Goal: Task Accomplishment & Management: Manage account settings

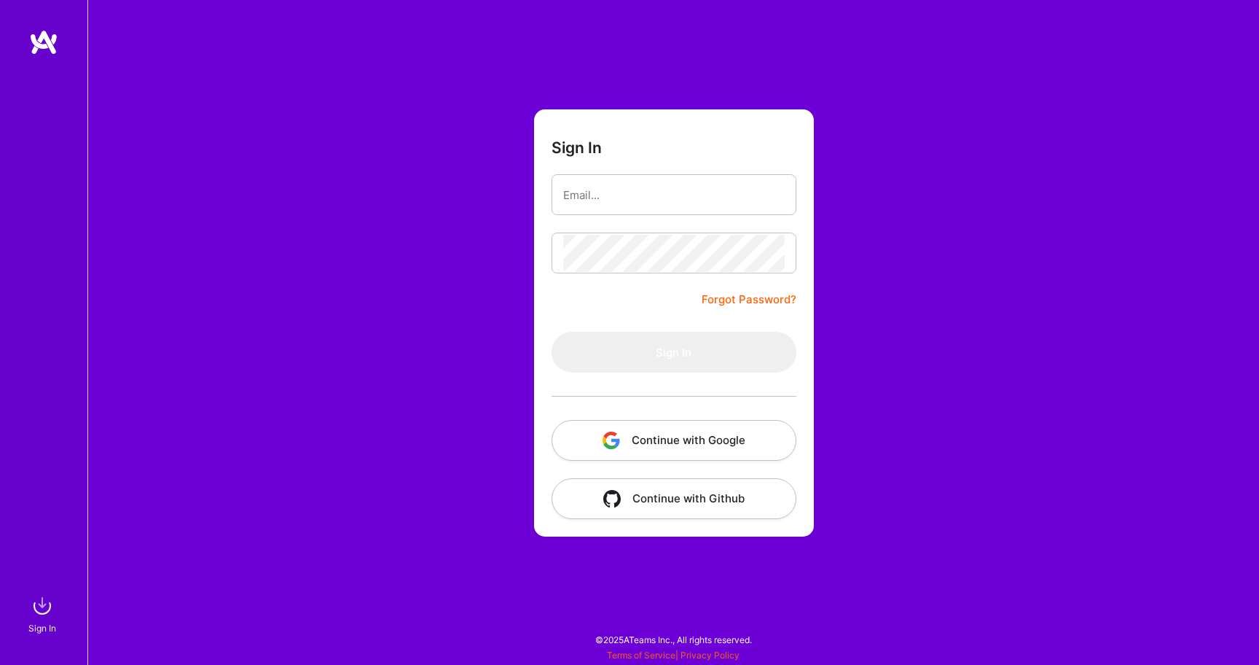
click at [669, 435] on button "Continue with Google" at bounding box center [674, 440] width 245 height 41
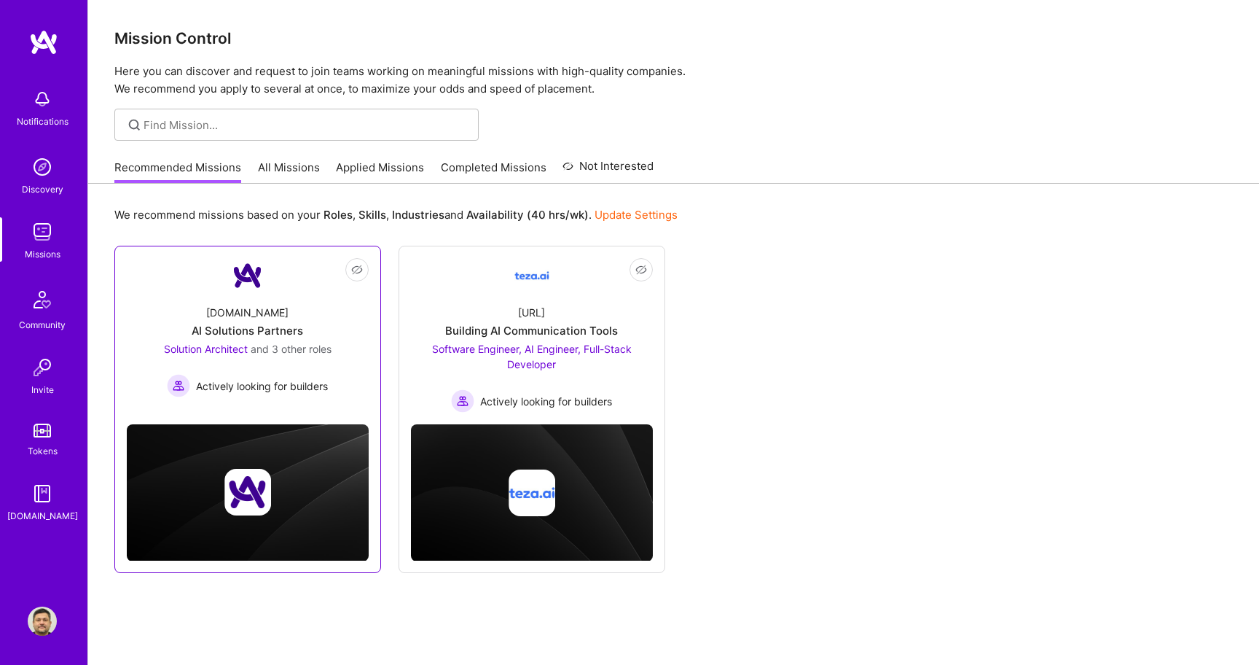
click at [264, 383] on span "Actively looking for builders" at bounding box center [262, 385] width 132 height 15
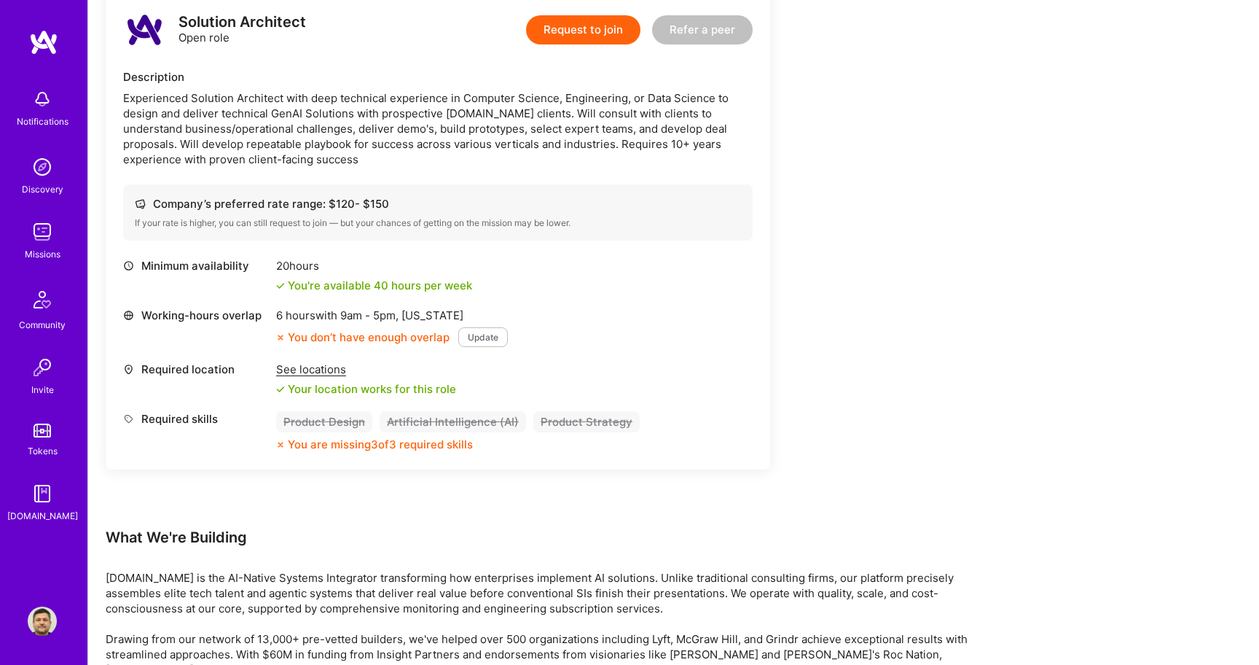
scroll to position [1974, 0]
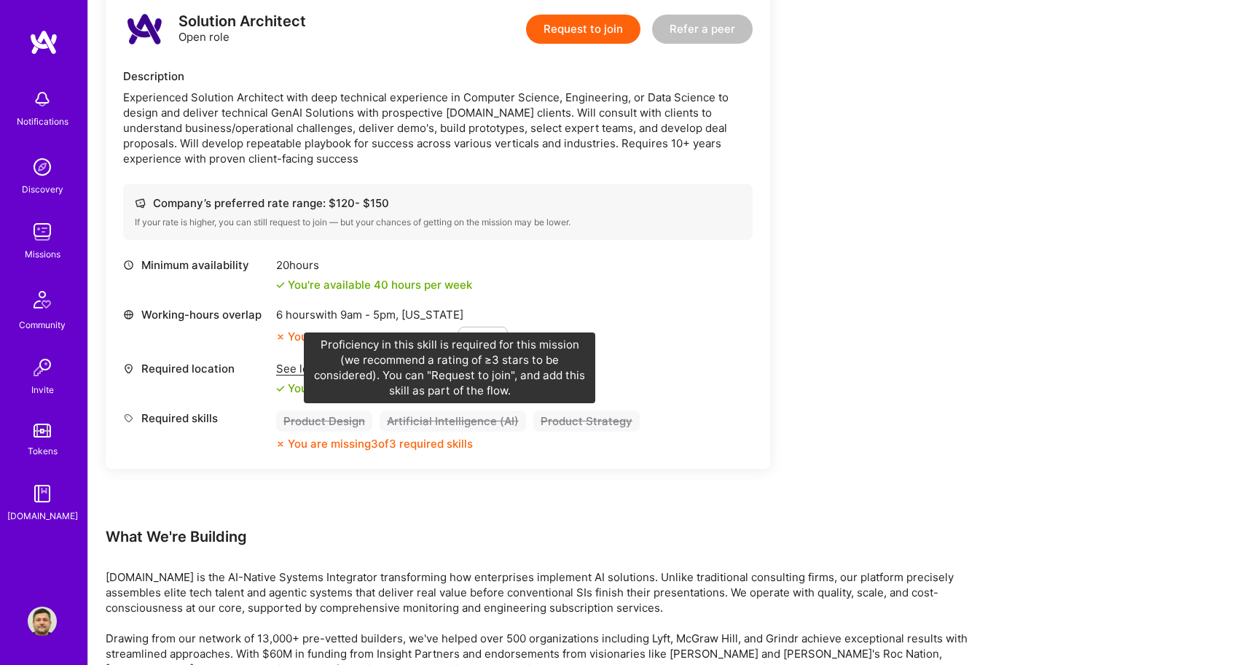
click at [429, 419] on div "Artificial Intelligence (AI)" at bounding box center [453, 420] width 147 height 21
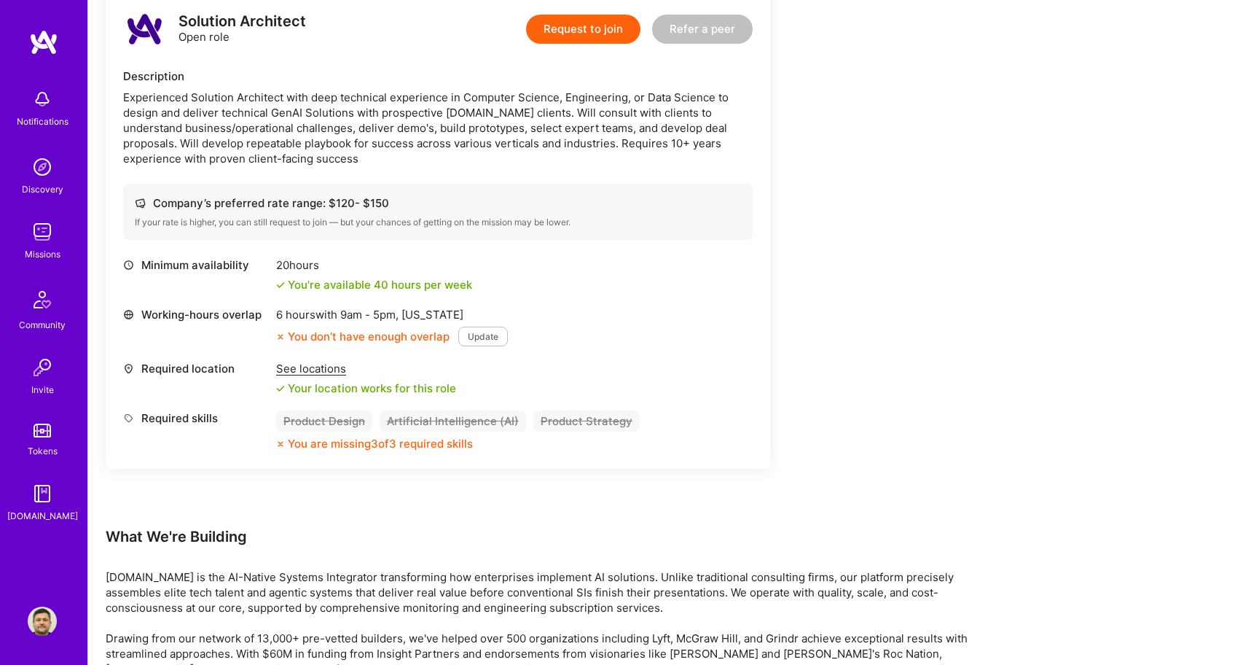
click at [443, 421] on div "Artificial Intelligence (AI)" at bounding box center [453, 420] width 147 height 21
drag, startPoint x: 219, startPoint y: 414, endPoint x: 213, endPoint y: 420, distance: 8.8
click at [213, 420] on div "Required skills" at bounding box center [196, 417] width 146 height 15
copy div "Required skill"
click at [494, 340] on button "Update" at bounding box center [483, 337] width 50 height 20
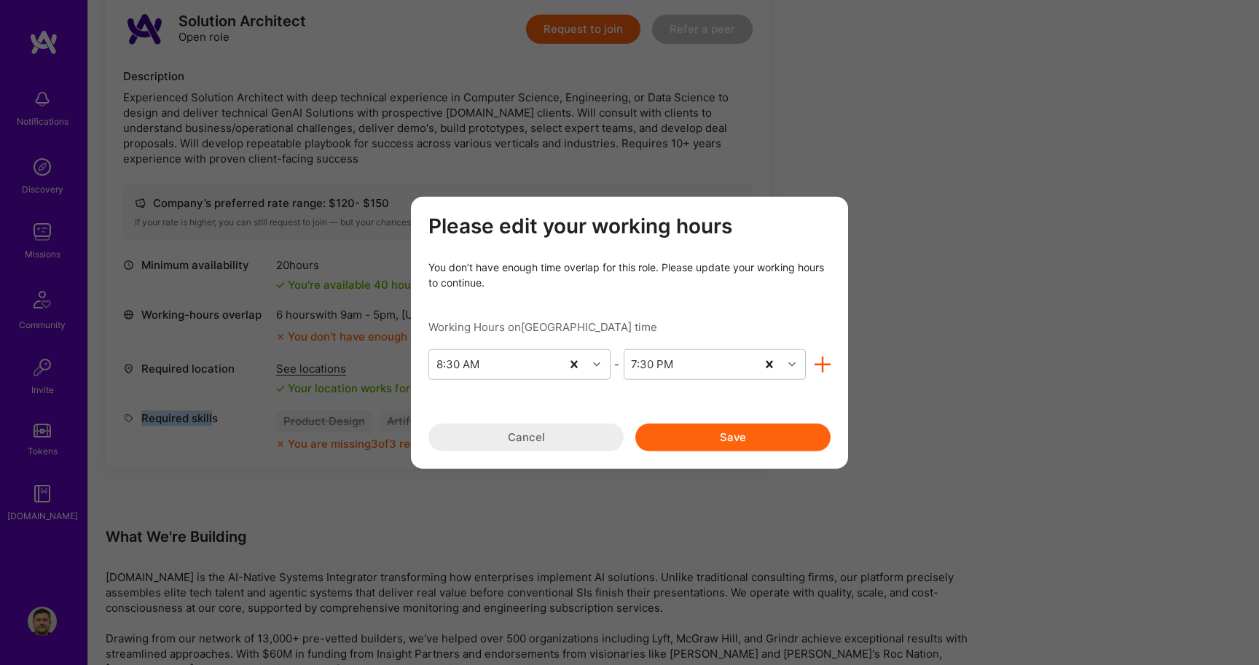
click at [758, 440] on button "Save" at bounding box center [733, 437] width 195 height 28
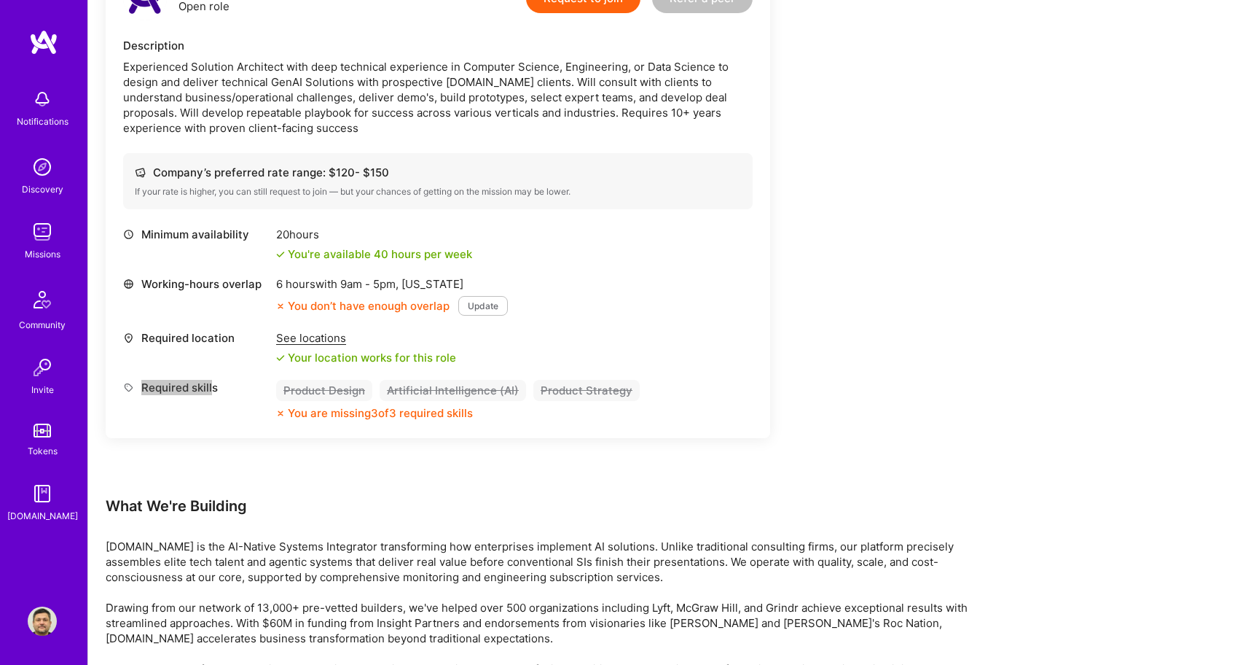
scroll to position [2007, 0]
click at [471, 305] on button "Update" at bounding box center [483, 304] width 50 height 20
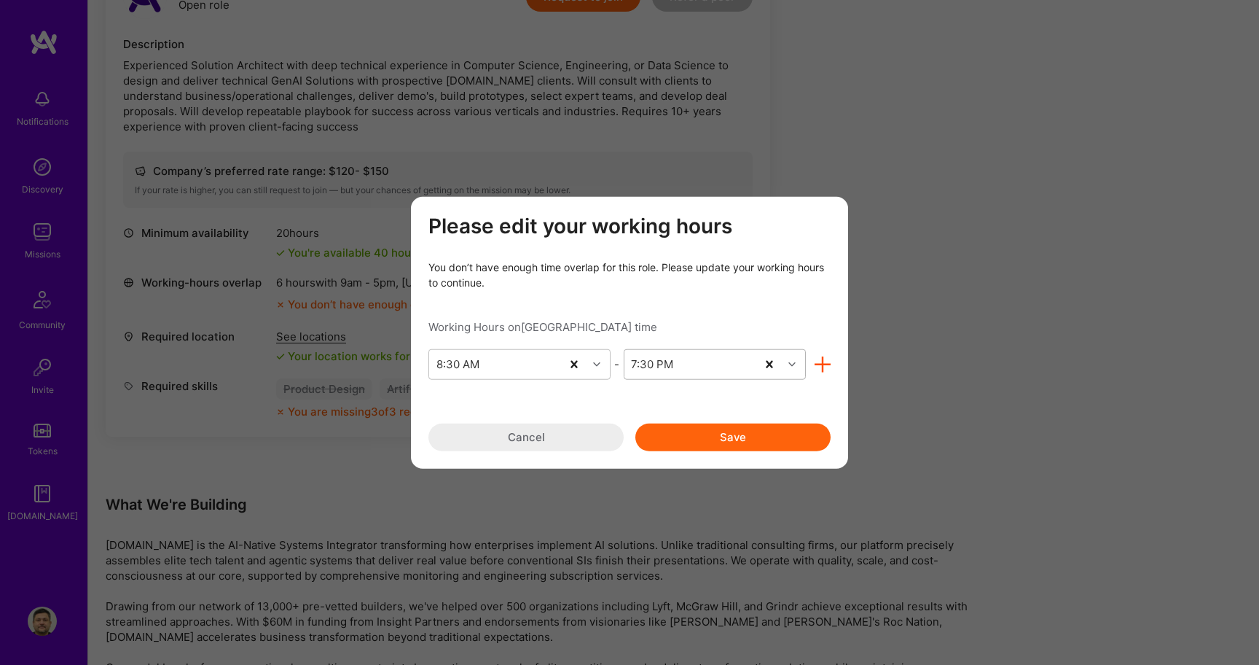
click at [737, 364] on div "7:30 PM" at bounding box center [691, 363] width 132 height 29
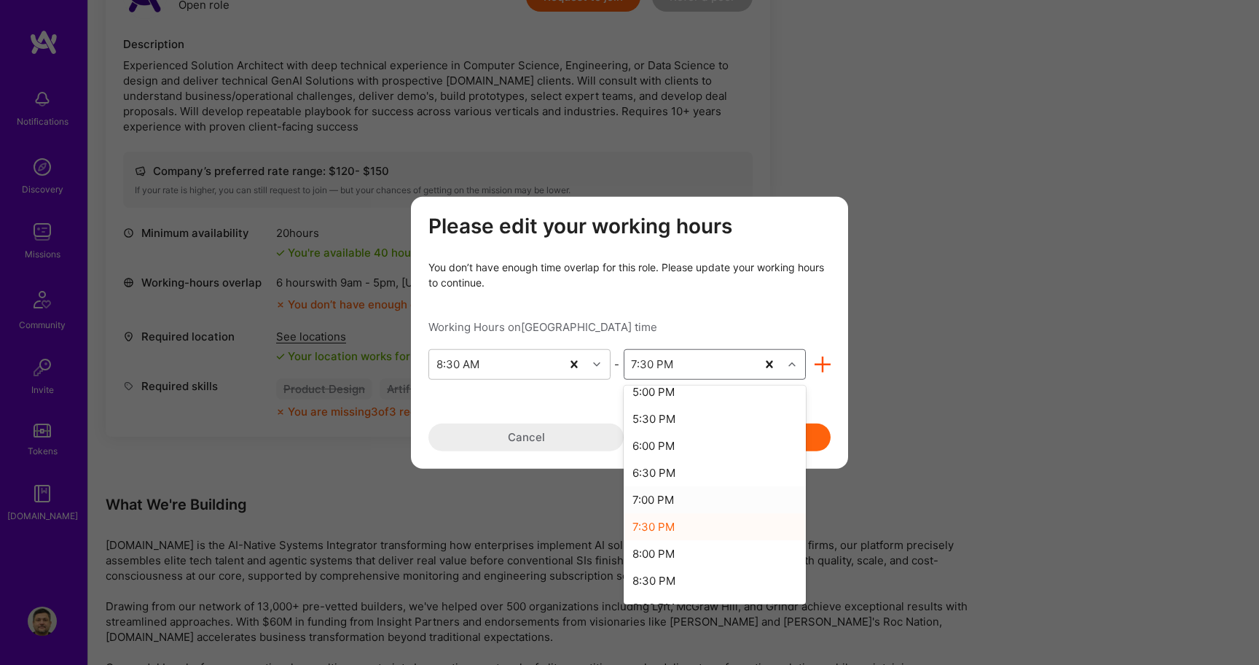
scroll to position [470, 0]
click at [659, 569] on div "8:30 PM" at bounding box center [715, 578] width 182 height 27
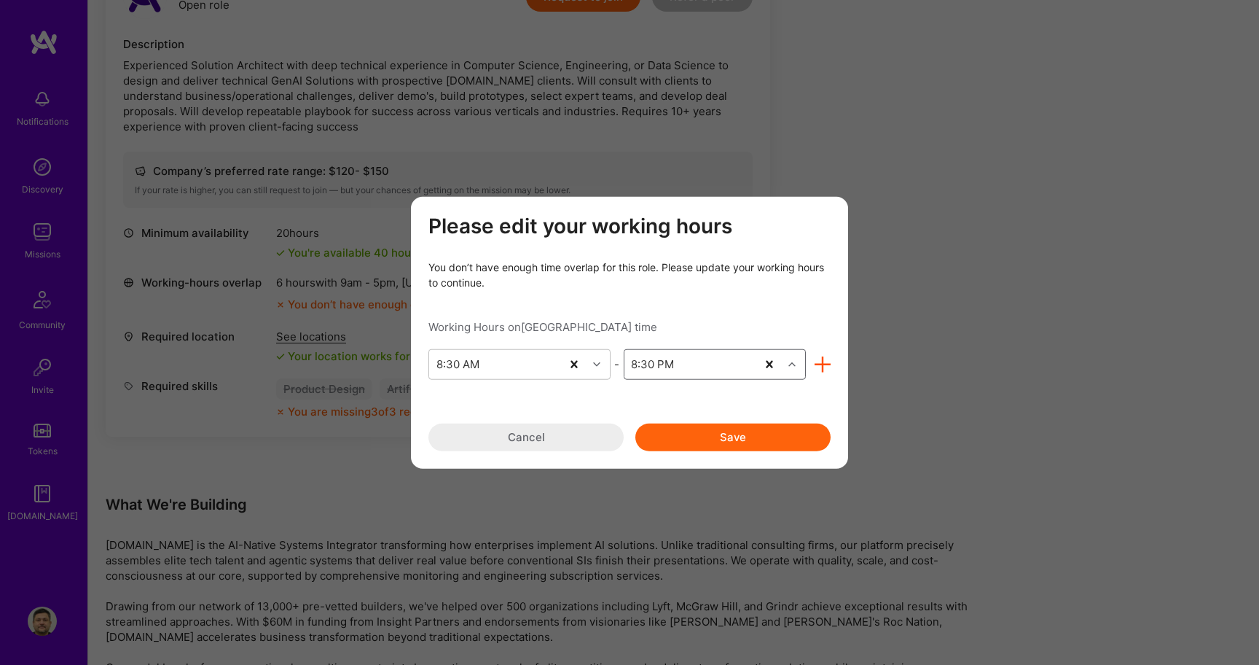
click at [776, 448] on button "Save" at bounding box center [733, 437] width 195 height 28
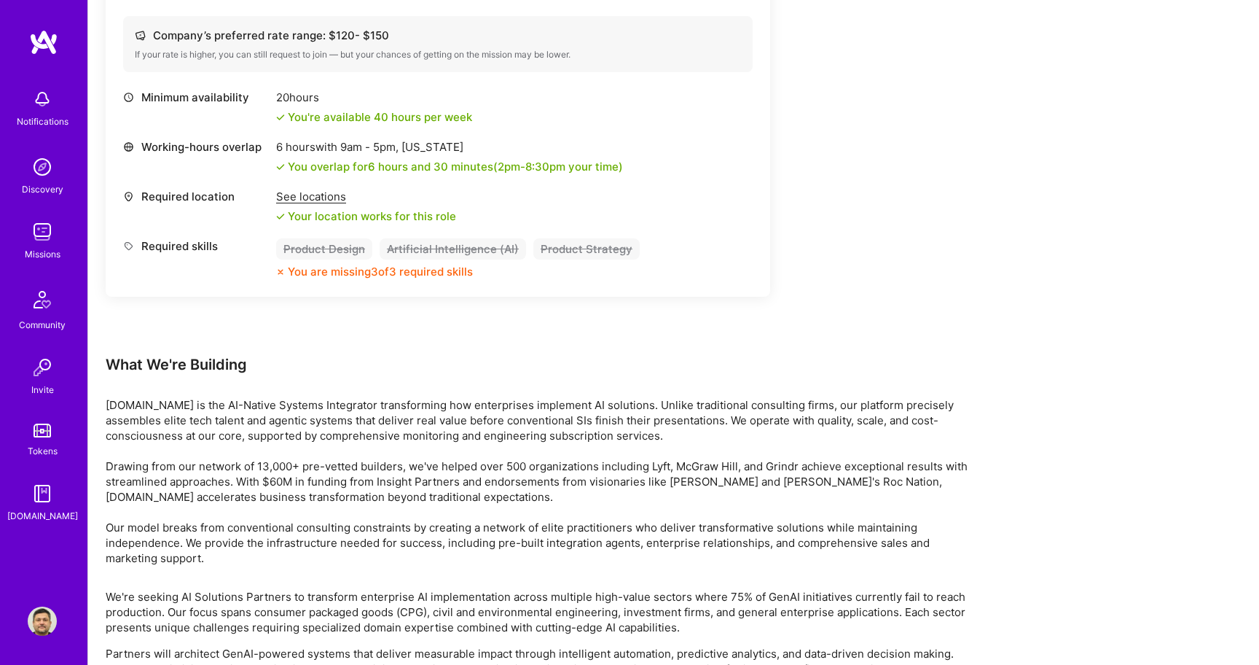
scroll to position [2281, 0]
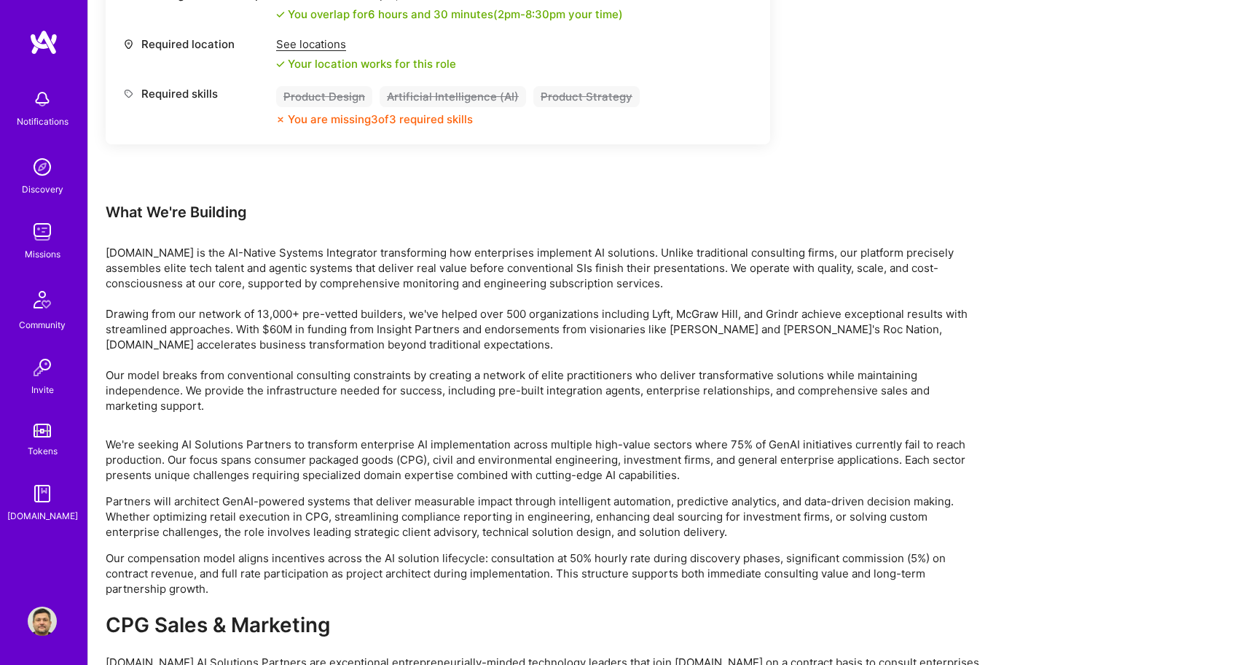
click at [125, 95] on icon at bounding box center [128, 93] width 11 height 11
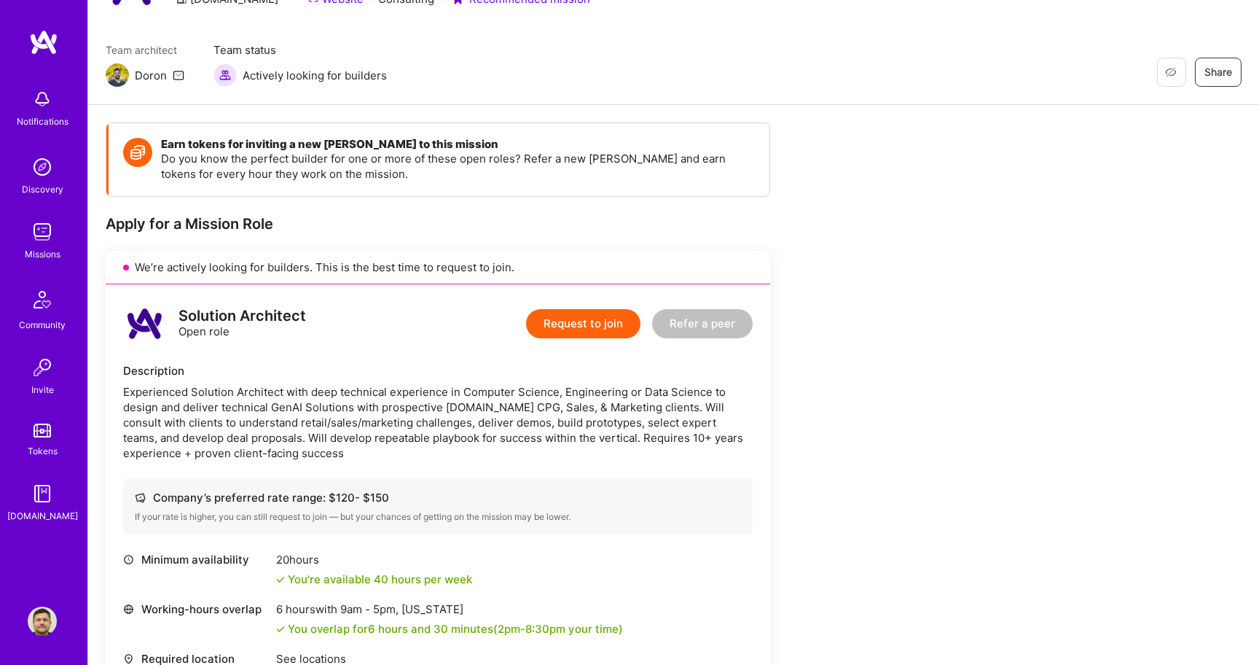
scroll to position [0, 0]
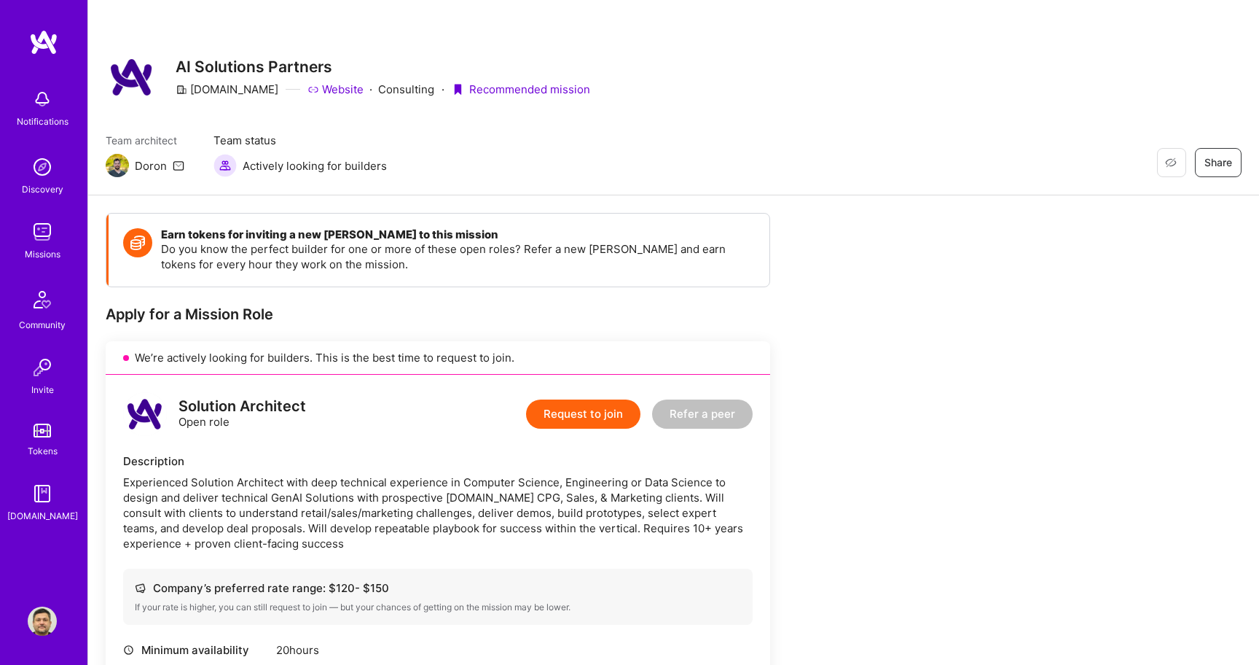
click at [181, 165] on icon at bounding box center [179, 166] width 12 height 12
